Goal: Task Accomplishment & Management: Manage account settings

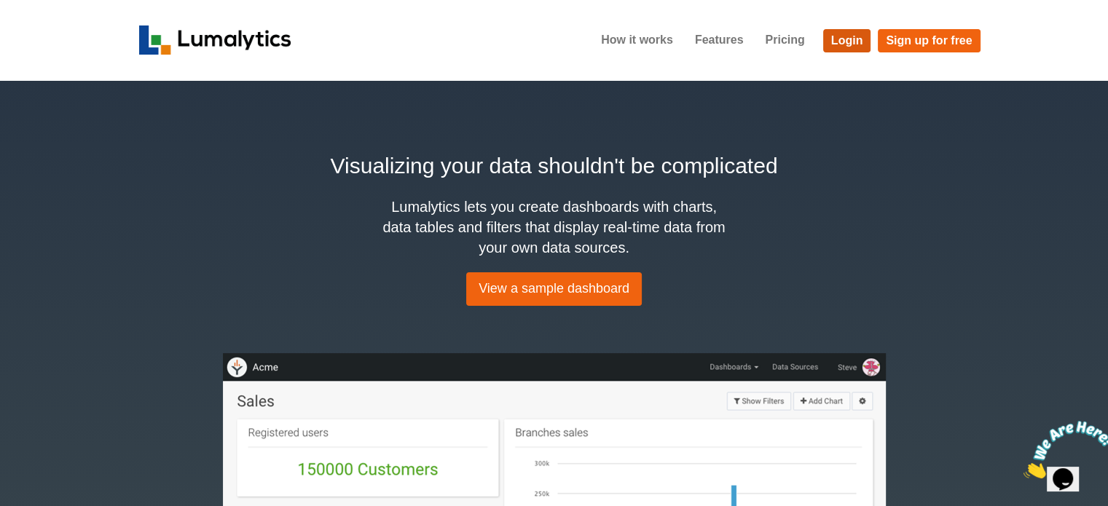
click at [842, 40] on link "Login" at bounding box center [847, 40] width 48 height 23
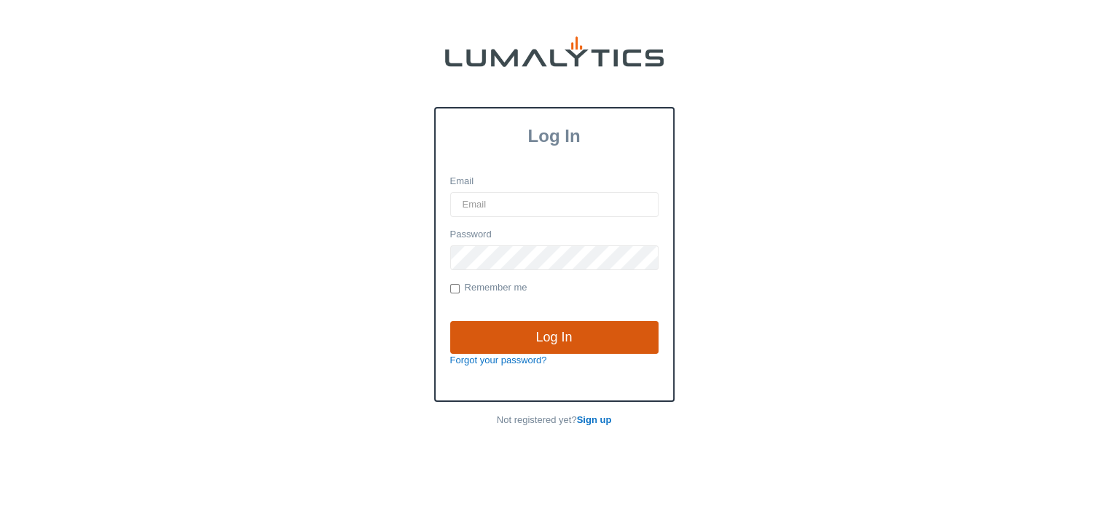
type input "cnoordyke@valleytruckparts.com"
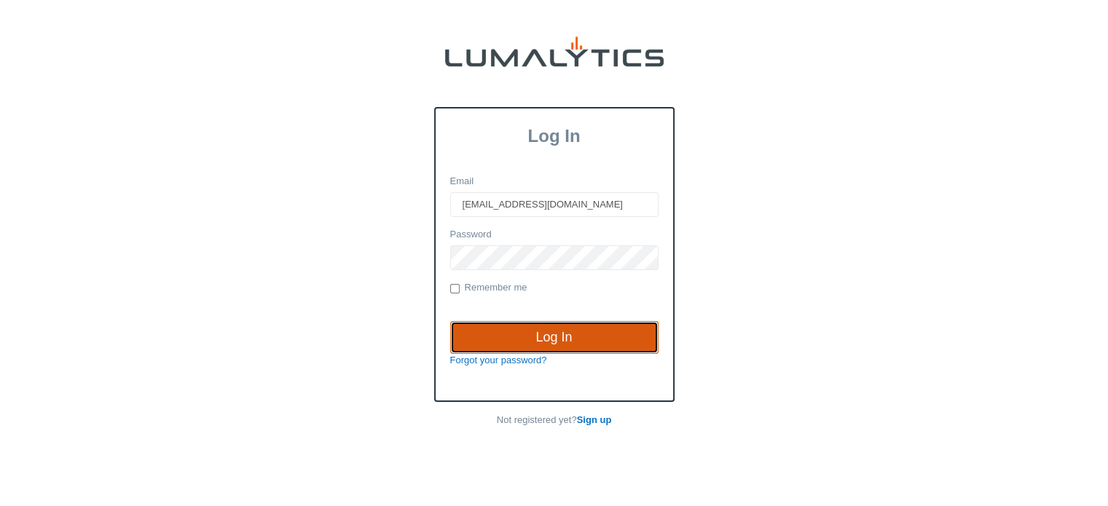
click at [556, 332] on input "Log In" at bounding box center [554, 338] width 208 height 34
